Goal: Task Accomplishment & Management: Manage account settings

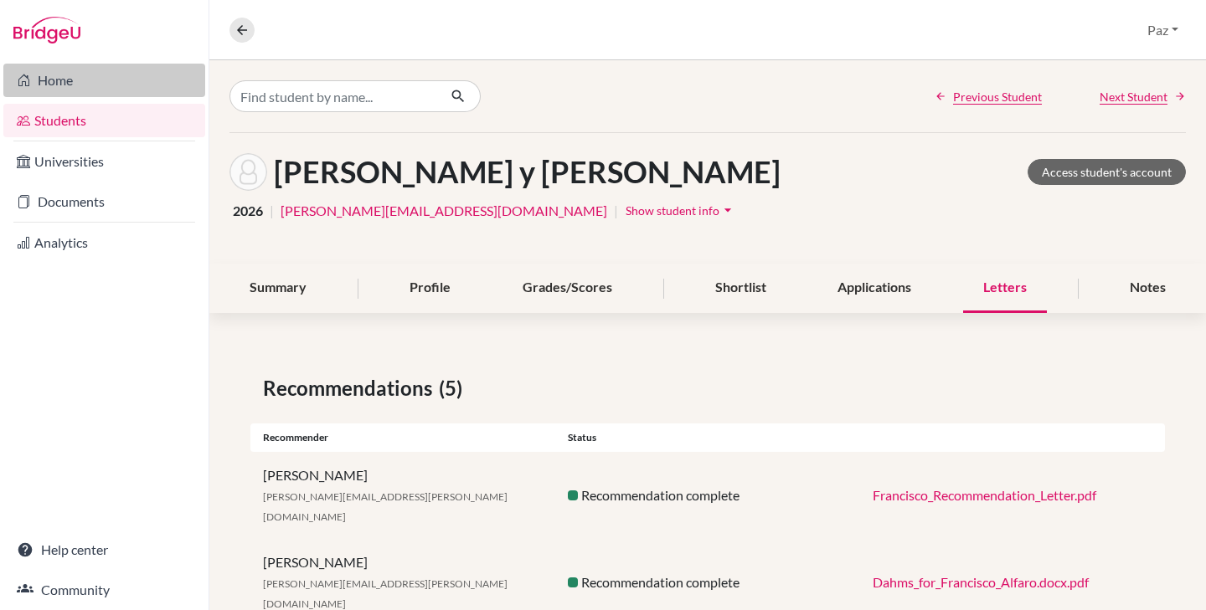
scroll to position [217, 0]
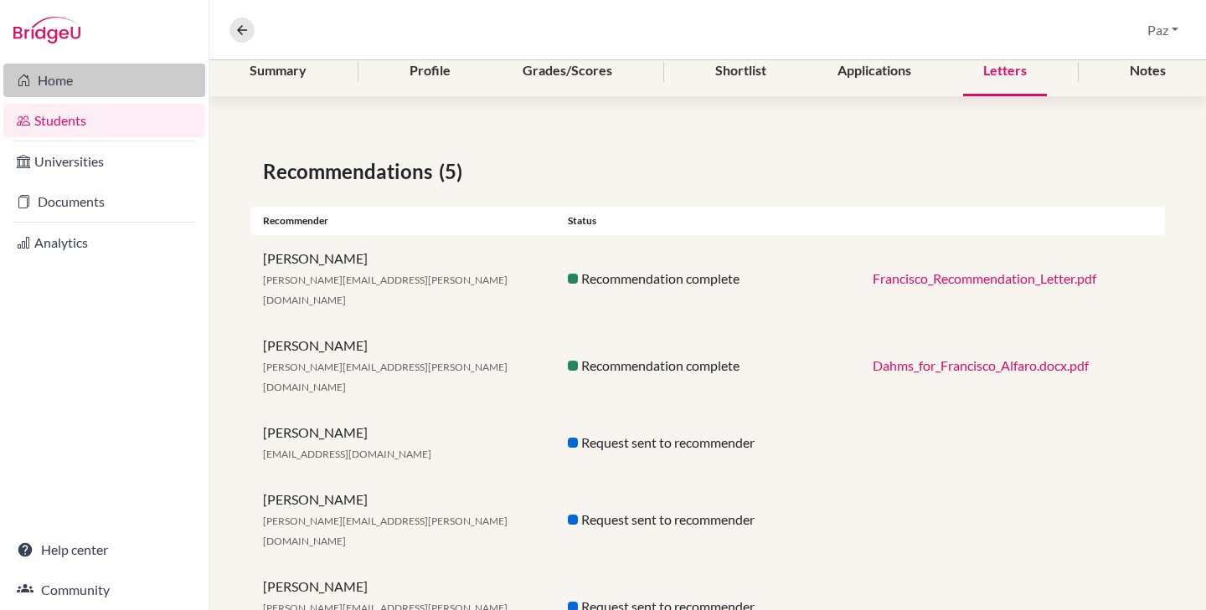
click at [38, 85] on link "Home" at bounding box center [104, 80] width 202 height 33
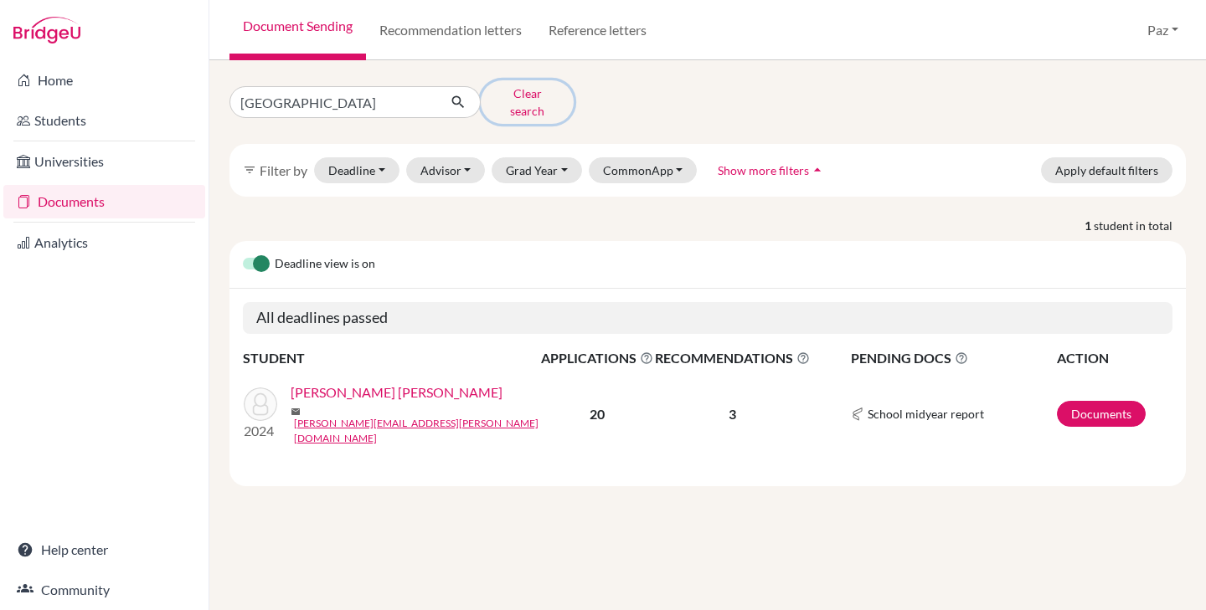
click at [535, 89] on button "Clear search" at bounding box center [527, 102] width 93 height 44
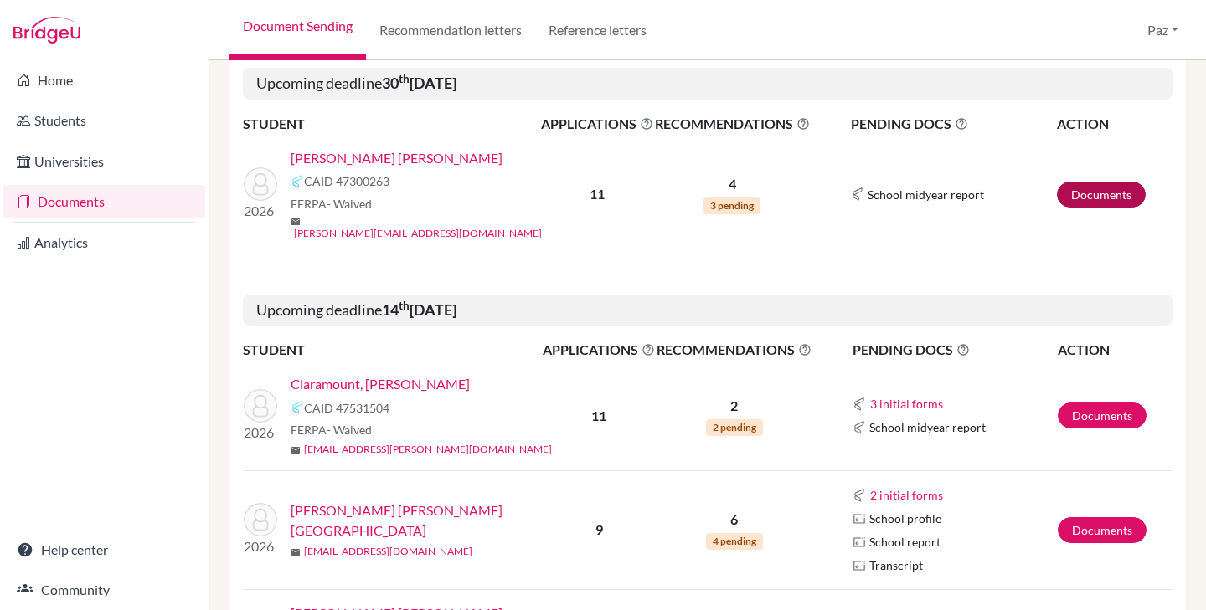
scroll to position [224, 0]
click at [1089, 402] on link "Documents" at bounding box center [1102, 415] width 89 height 26
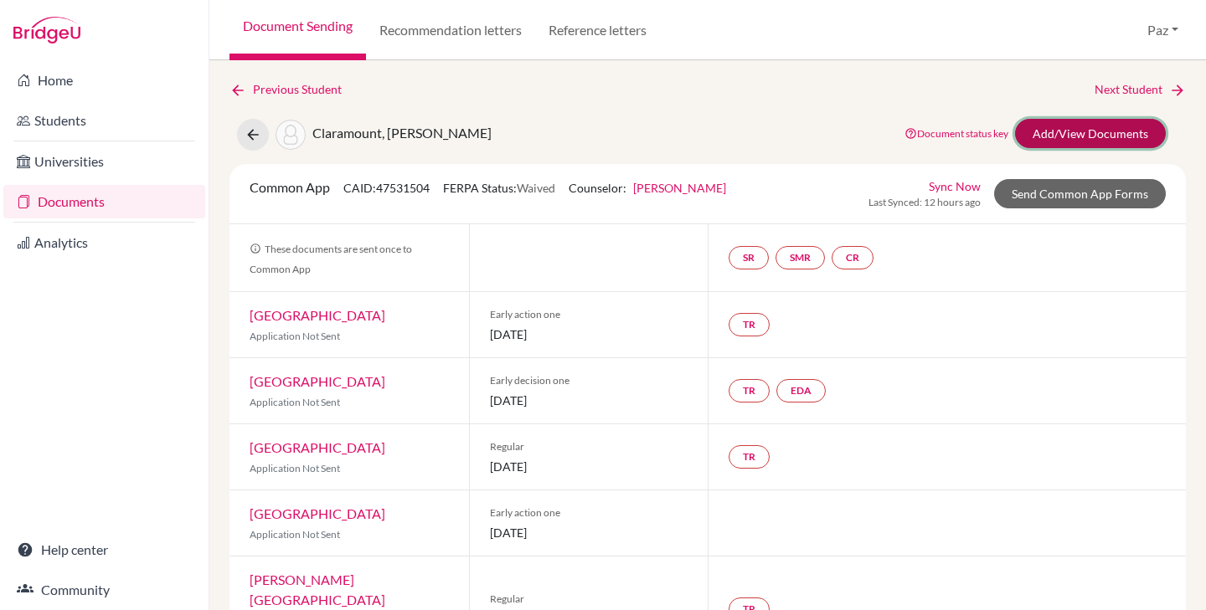
click at [1097, 128] on link "Add/View Documents" at bounding box center [1090, 133] width 151 height 29
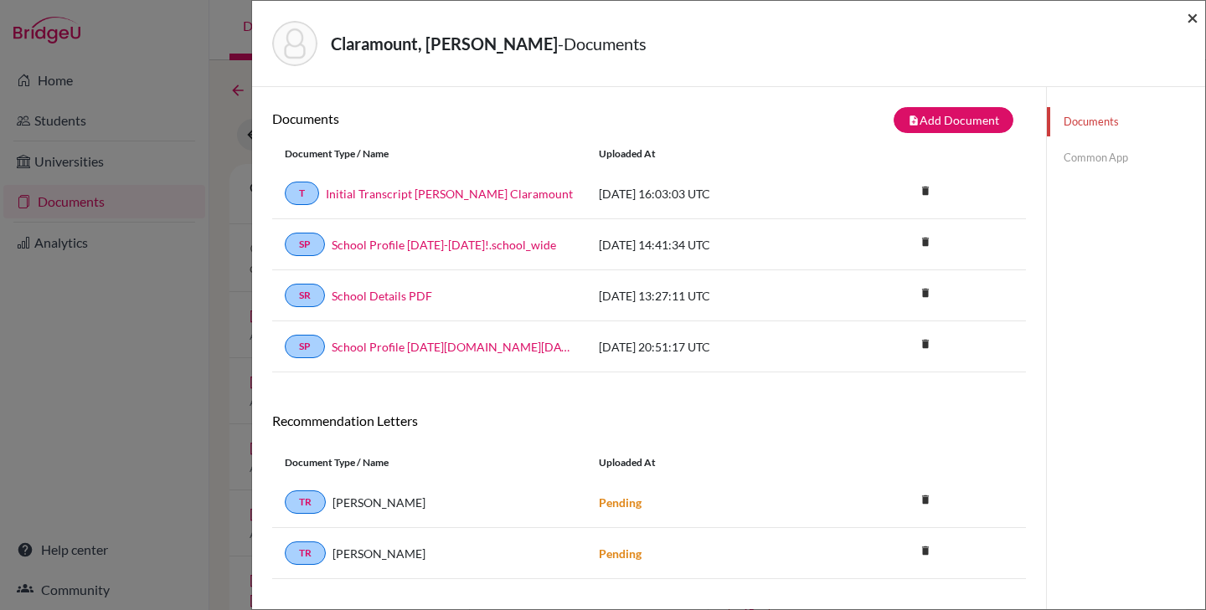
click at [1188, 11] on span "×" at bounding box center [1193, 17] width 12 height 24
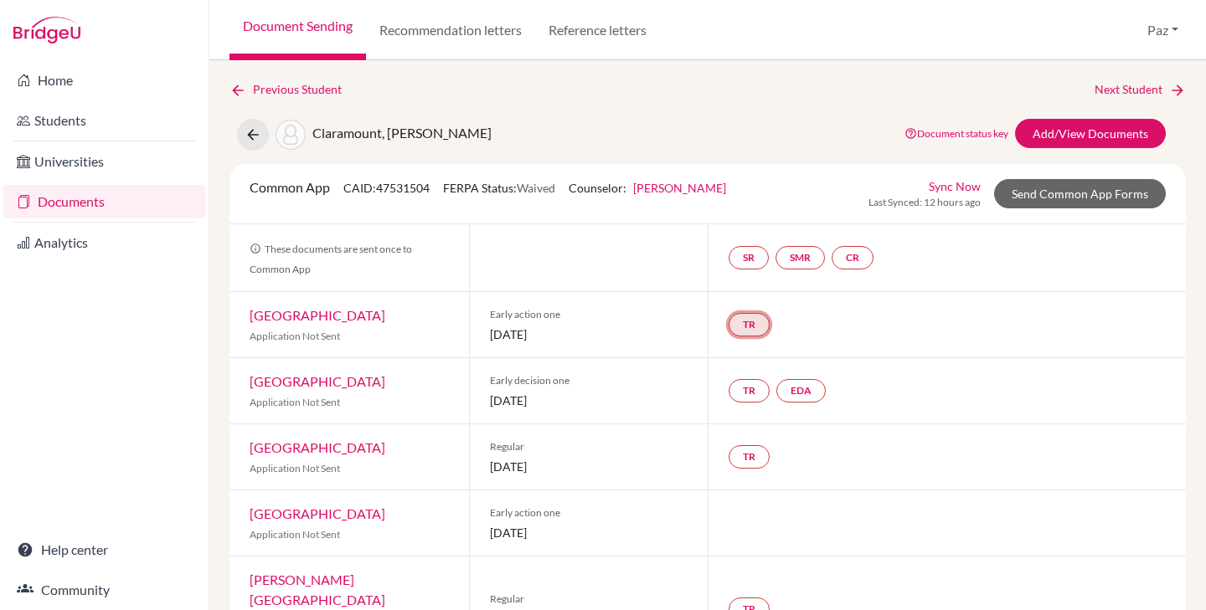
click at [764, 320] on link "TR" at bounding box center [748, 324] width 41 height 23
click at [767, 263] on h3 "Teacher recommendation" at bounding box center [748, 261] width 166 height 30
click at [772, 203] on div "Common App CAID: 47531504 FERPA Status: Waived Counselor: [PERSON_NAME] First N…" at bounding box center [707, 194] width 941 height 33
click at [1037, 192] on link "Send Common App Forms" at bounding box center [1080, 193] width 172 height 29
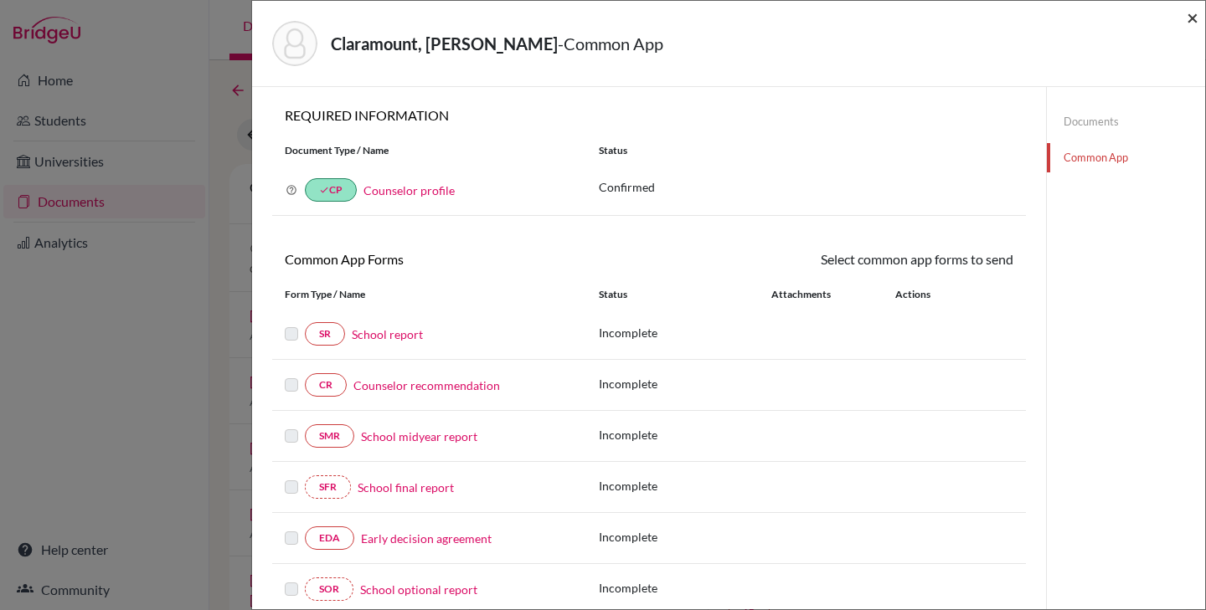
click at [1191, 17] on span "×" at bounding box center [1193, 17] width 12 height 24
